Goal: Check status: Check status

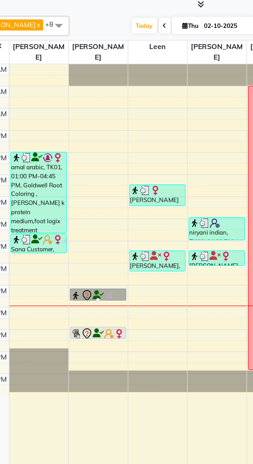
click at [83, 207] on div at bounding box center [83, 208] width 2 height 2
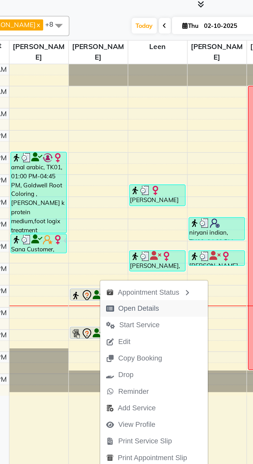
click at [108, 212] on span "Open Details" at bounding box center [103, 212] width 21 height 5
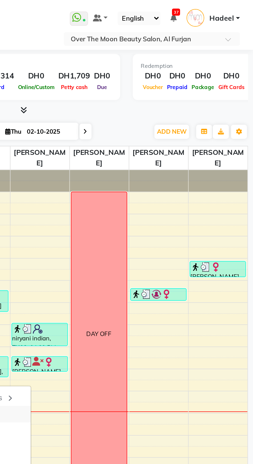
select select "7"
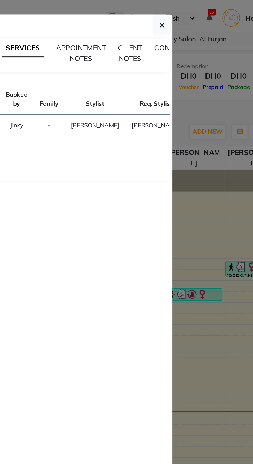
click at [218, 222] on ngb-modal-window "Client Detail Lina 509632448 Wallet DH0 Deposit Amount DH0 Select IN SERVICE CO…" at bounding box center [126, 232] width 253 height 464
